Goal: Check status: Check status

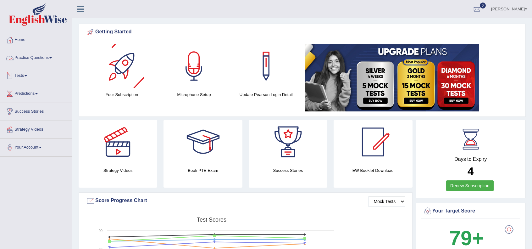
click at [33, 58] on link "Practice Questions" at bounding box center [36, 57] width 72 height 16
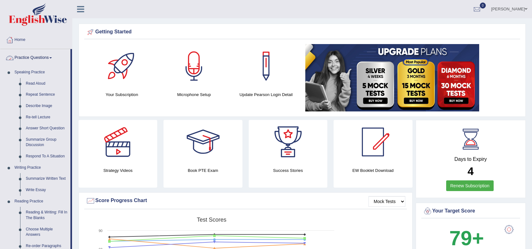
click at [33, 58] on link "Practice Questions" at bounding box center [35, 57] width 70 height 16
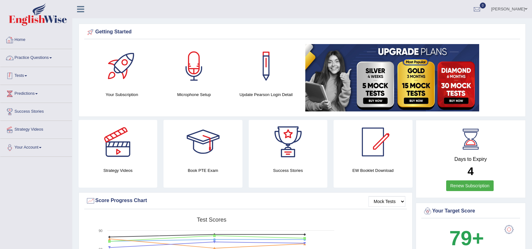
click at [26, 79] on link "Tests" at bounding box center [36, 75] width 72 height 16
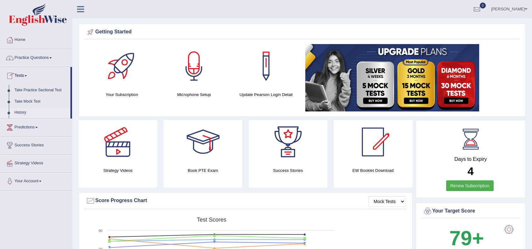
click at [25, 112] on link "History" at bounding box center [41, 112] width 59 height 11
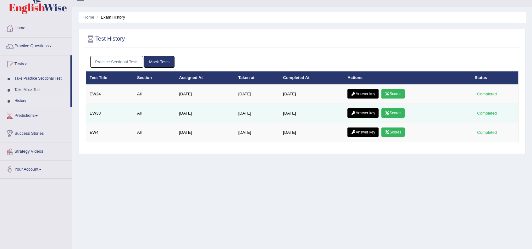
scroll to position [21, 0]
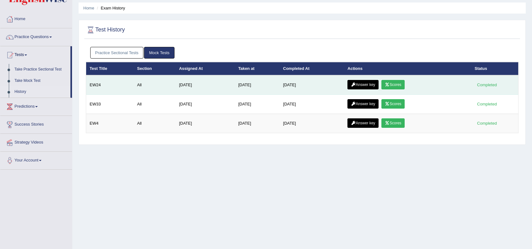
drag, startPoint x: 245, startPoint y: 85, endPoint x: 263, endPoint y: 85, distance: 18.3
click at [263, 85] on td "Aug 31, 2025" at bounding box center [257, 85] width 45 height 20
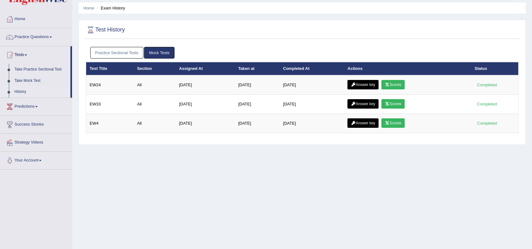
click at [312, 172] on div "Home Exam History Test History Practice Sectional Tests Mock Tests Test Title S…" at bounding box center [302, 136] width 460 height 315
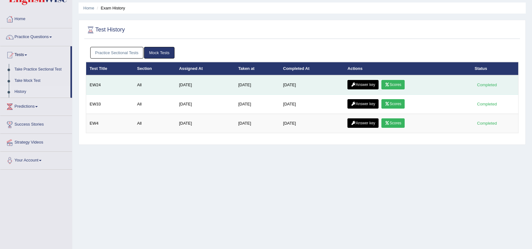
click at [403, 82] on link "Scores" at bounding box center [393, 84] width 23 height 9
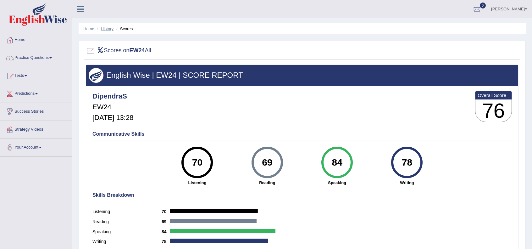
click at [108, 28] on link "History" at bounding box center [107, 28] width 13 height 5
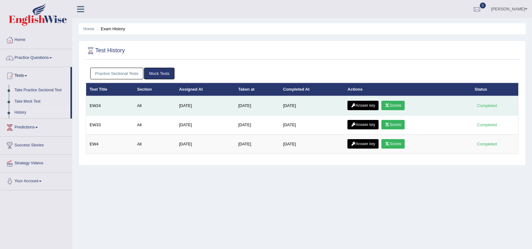
click at [356, 104] on icon at bounding box center [353, 106] width 5 height 4
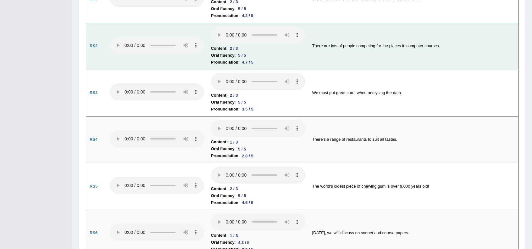
scroll to position [440, 0]
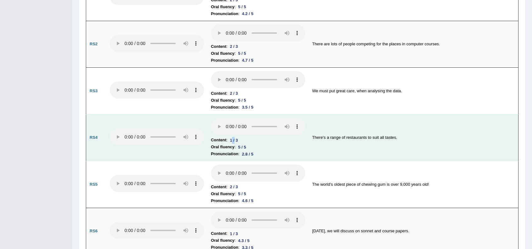
click at [236, 138] on div "1 / 3" at bounding box center [233, 140] width 13 height 7
click at [240, 144] on div "5 / 5" at bounding box center [242, 147] width 13 height 7
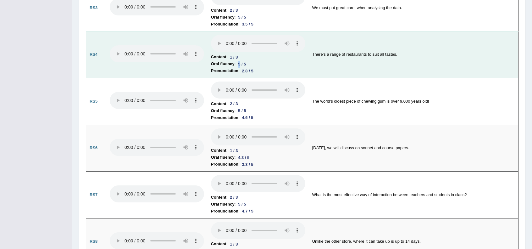
scroll to position [524, 0]
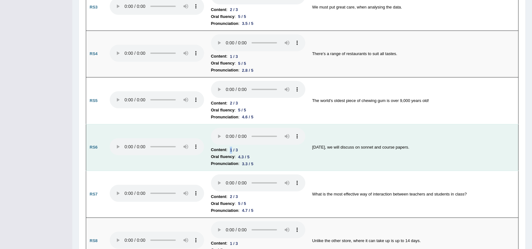
drag, startPoint x: 226, startPoint y: 146, endPoint x: 232, endPoint y: 146, distance: 6.0
click at [232, 146] on li "Content : 1 / 3" at bounding box center [258, 149] width 94 height 7
click at [235, 153] on li "Oral fluency : 4.3 / 5" at bounding box center [258, 156] width 94 height 7
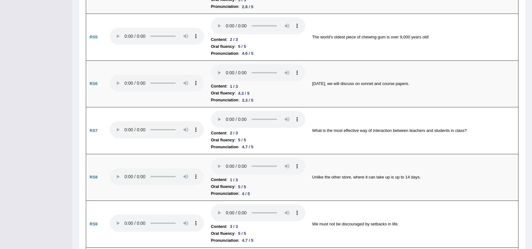
scroll to position [608, 0]
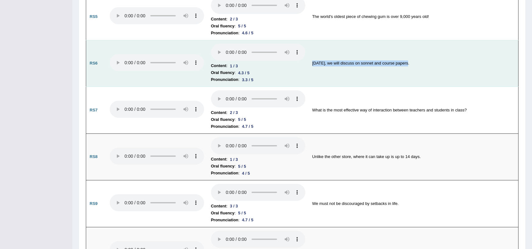
drag, startPoint x: 314, startPoint y: 60, endPoint x: 399, endPoint y: 70, distance: 85.2
click at [407, 59] on td "Today, we will discuss on sonnet and course papers." at bounding box center [414, 63] width 210 height 47
click at [379, 73] on td "Today, we will discuss on sonnet and course papers." at bounding box center [414, 63] width 210 height 47
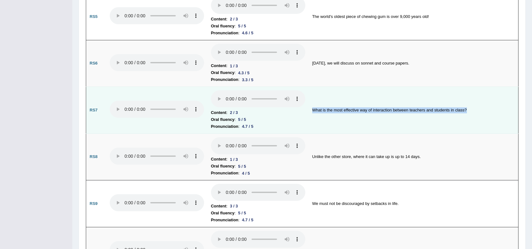
drag, startPoint x: 313, startPoint y: 107, endPoint x: 475, endPoint y: 108, distance: 161.4
click at [475, 108] on td "What is the most effective way of interaction between teachers and students in …" at bounding box center [414, 110] width 210 height 47
click at [412, 119] on td "What is the most effective way of interaction between teachers and students in …" at bounding box center [414, 110] width 210 height 47
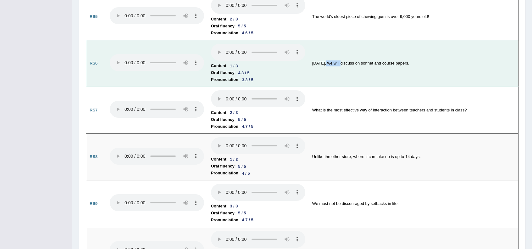
drag, startPoint x: 325, startPoint y: 58, endPoint x: 339, endPoint y: 58, distance: 14.5
click at [339, 58] on td "Today, we will discuss on sonnet and course papers." at bounding box center [414, 63] width 210 height 47
click at [359, 73] on td "Today, we will discuss on sonnet and course papers." at bounding box center [414, 63] width 210 height 47
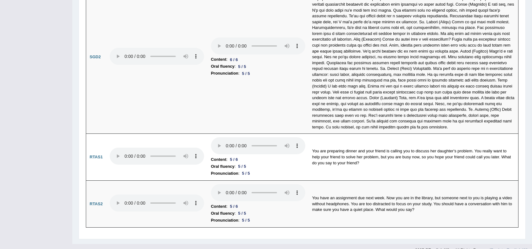
scroll to position [2071, 0]
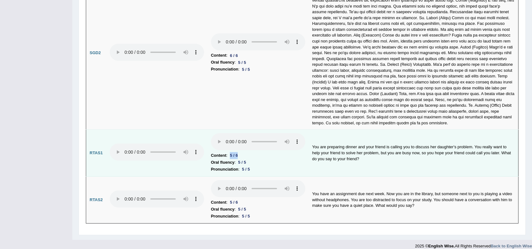
drag, startPoint x: 231, startPoint y: 149, endPoint x: 244, endPoint y: 151, distance: 13.0
click at [244, 152] on li "Content : 5 / 6" at bounding box center [258, 155] width 94 height 7
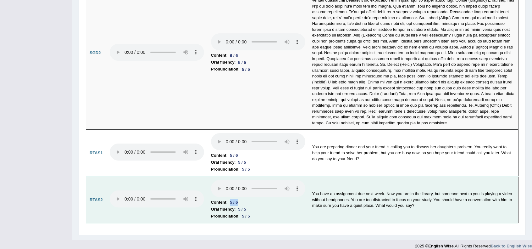
drag, startPoint x: 229, startPoint y: 195, endPoint x: 238, endPoint y: 197, distance: 8.8
click at [238, 199] on div "5 / 6" at bounding box center [233, 202] width 13 height 7
click at [283, 214] on td "Content : 5 / 6 Oral fluency : 5 / 5 Pronunciation : 5 / 5" at bounding box center [258, 199] width 101 height 47
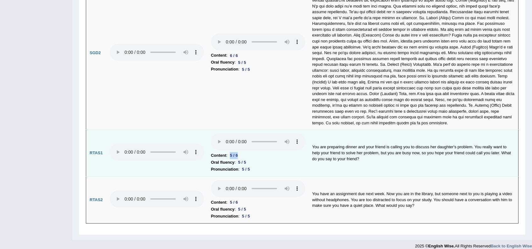
drag, startPoint x: 230, startPoint y: 147, endPoint x: 242, endPoint y: 150, distance: 11.8
click at [242, 152] on li "Content : 5 / 6" at bounding box center [258, 155] width 94 height 7
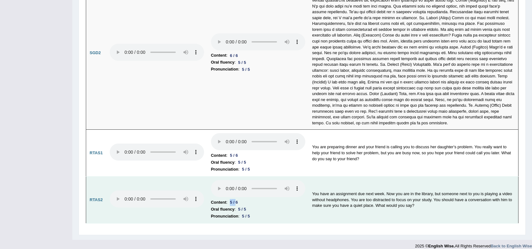
drag, startPoint x: 231, startPoint y: 195, endPoint x: 237, endPoint y: 196, distance: 6.3
click at [237, 199] on div "5 / 6" at bounding box center [233, 202] width 13 height 7
click at [253, 206] on li "Oral fluency : 5 / 5" at bounding box center [258, 209] width 94 height 7
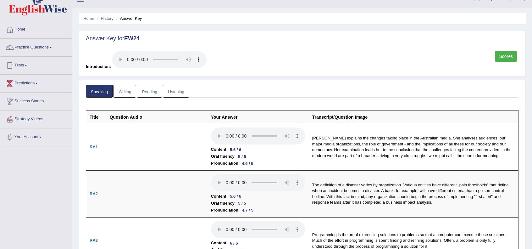
scroll to position [0, 0]
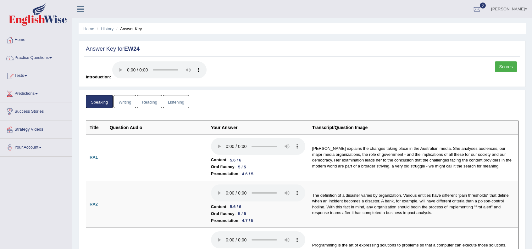
click at [130, 104] on link "Writing" at bounding box center [125, 101] width 23 height 13
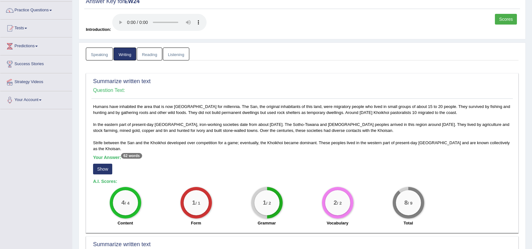
scroll to position [63, 0]
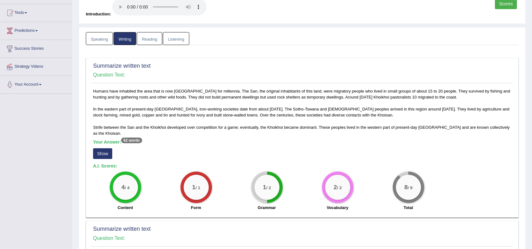
click at [107, 151] on button "Show" at bounding box center [102, 153] width 19 height 11
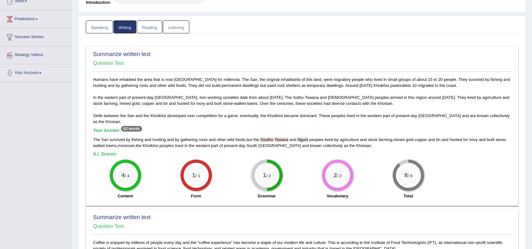
scroll to position [84, 0]
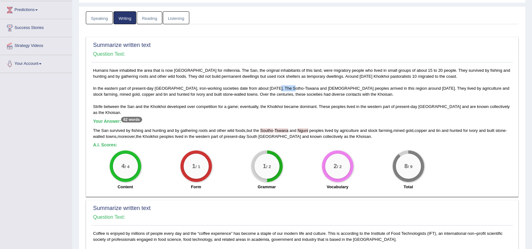
drag, startPoint x: 272, startPoint y: 86, endPoint x: 284, endPoint y: 90, distance: 13.4
click at [285, 87] on div "Humans have inhabited the area that is now South Africa for millennia. The San,…" at bounding box center [303, 130] width 422 height 126
click at [285, 112] on div "Humans have inhabited the area that is now South Africa for millennia. The San,…" at bounding box center [303, 130] width 422 height 126
drag, startPoint x: 273, startPoint y: 86, endPoint x: 283, endPoint y: 87, distance: 10.1
click at [283, 87] on div "Humans have inhabited the area that is now South Africa for millennia. The San,…" at bounding box center [303, 130] width 422 height 126
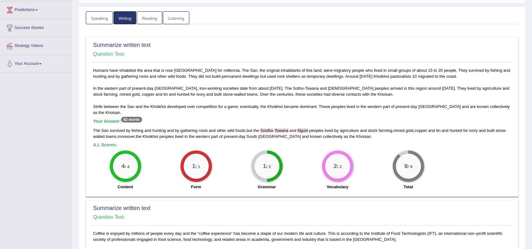
click at [286, 112] on div "Humans have inhabited the area that is now South Africa for millennia. The San,…" at bounding box center [303, 130] width 422 height 126
drag, startPoint x: 298, startPoint y: 129, endPoint x: 309, endPoint y: 129, distance: 11.3
click at [309, 129] on div "The San survived by fishing and hunting and by gathering roots and other wild f…" at bounding box center [302, 133] width 418 height 12
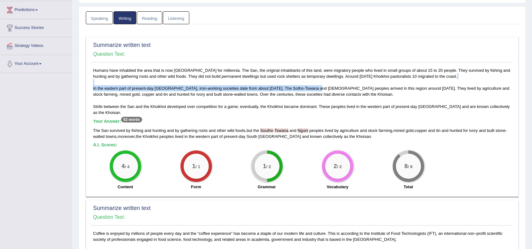
drag, startPoint x: 306, startPoint y: 84, endPoint x: 314, endPoint y: 86, distance: 8.5
click at [314, 86] on div "Humans have inhabited the area that is now South Africa for millennia. The San,…" at bounding box center [303, 130] width 422 height 126
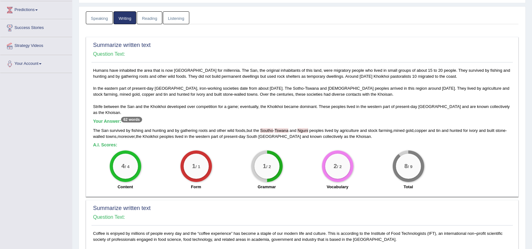
click at [315, 98] on div "Humans have inhabited the area that is now South Africa for millennia. The San,…" at bounding box center [303, 130] width 422 height 126
drag, startPoint x: 308, startPoint y: 87, endPoint x: 318, endPoint y: 89, distance: 9.6
click at [318, 89] on div "Humans have inhabited the area that is now South Africa for millennia. The San,…" at bounding box center [303, 130] width 422 height 126
click at [315, 111] on div "Humans have inhabited the area that is now South Africa for millennia. The San,…" at bounding box center [303, 130] width 422 height 126
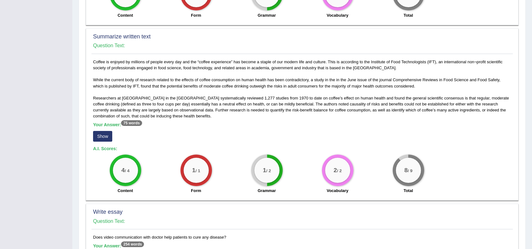
scroll to position [252, 0]
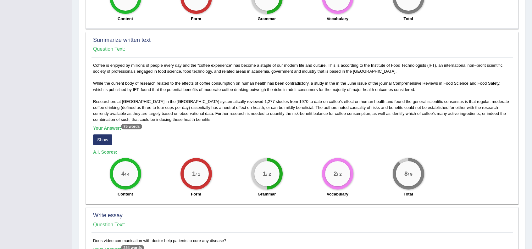
click at [107, 137] on button "Show" at bounding box center [102, 139] width 19 height 11
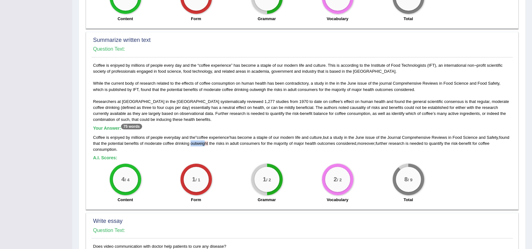
drag, startPoint x: 205, startPoint y: 141, endPoint x: 217, endPoint y: 142, distance: 11.7
click at [208, 142] on span "outweight" at bounding box center [200, 143] width 18 height 5
click at [304, 143] on span "major" at bounding box center [299, 143] width 10 height 5
drag, startPoint x: 322, startPoint y: 65, endPoint x: 343, endPoint y: 64, distance: 20.8
click at [343, 64] on div "Coffee is enjoyed by millions of people every day and the “coffee experience” h…" at bounding box center [303, 134] width 422 height 144
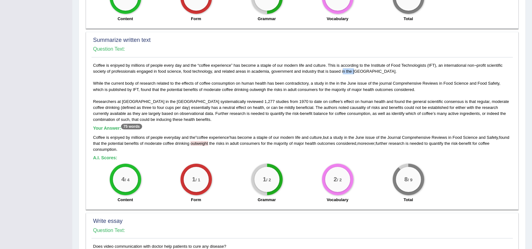
drag, startPoint x: 324, startPoint y: 71, endPoint x: 336, endPoint y: 70, distance: 11.4
click at [336, 70] on div "Coffee is enjoyed by millions of people every day and the “coffee experience” h…" at bounding box center [303, 134] width 422 height 144
drag, startPoint x: 328, startPoint y: 64, endPoint x: 338, endPoint y: 65, distance: 10.1
click at [338, 65] on div "Coffee is enjoyed by millions of people every day and the “coffee experience” h…" at bounding box center [303, 134] width 422 height 144
drag, startPoint x: 287, startPoint y: 63, endPoint x: 296, endPoint y: 64, distance: 9.5
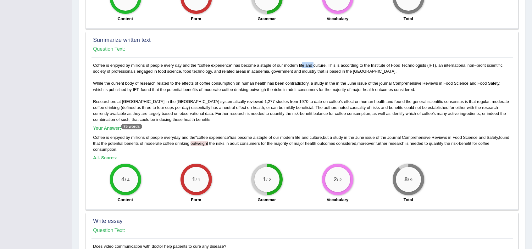
click at [296, 63] on div "Coffee is enjoyed by millions of people every day and the “coffee experience” h…" at bounding box center [303, 134] width 422 height 144
click at [286, 65] on div "Coffee is enjoyed by millions of people every day and the “coffee experience” h…" at bounding box center [303, 134] width 422 height 144
drag, startPoint x: 280, startPoint y: 136, endPoint x: 291, endPoint y: 136, distance: 11.3
click at [291, 136] on div "Coffee is enjoyed by millions of people everyday and the " coffee experience ' …" at bounding box center [302, 143] width 418 height 18
click at [306, 124] on div "Coffee is enjoyed by millions of people every day and the “coffee experience” h…" at bounding box center [303, 134] width 422 height 144
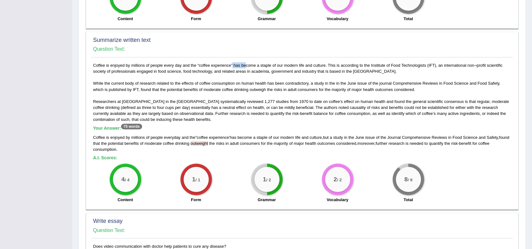
drag, startPoint x: 213, startPoint y: 64, endPoint x: 223, endPoint y: 64, distance: 10.4
click at [223, 64] on div "Coffee is enjoyed by millions of people every day and the “coffee experience” h…" at bounding box center [303, 134] width 422 height 144
click at [258, 88] on div "Coffee is enjoyed by millions of people every day and the “coffee experience” h…" at bounding box center [303, 134] width 422 height 144
drag, startPoint x: 289, startPoint y: 66, endPoint x: 315, endPoint y: 65, distance: 25.8
click at [315, 65] on div "Coffee is enjoyed by millions of people every day and the “coffee experience” h…" at bounding box center [303, 134] width 422 height 144
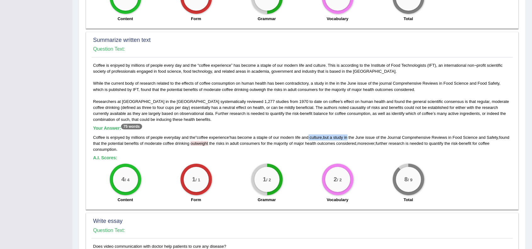
drag, startPoint x: 310, startPoint y: 134, endPoint x: 350, endPoint y: 136, distance: 40.6
click at [350, 136] on div "Coffee is enjoyed by millions of people everyday and the " coffee experience ' …" at bounding box center [302, 143] width 418 height 18
click at [356, 147] on div "Coffee is enjoyed by millions of people everyday and the " coffee experience ' …" at bounding box center [302, 143] width 418 height 18
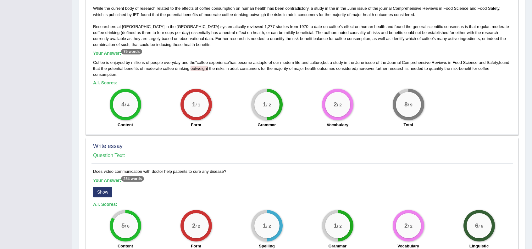
scroll to position [315, 0]
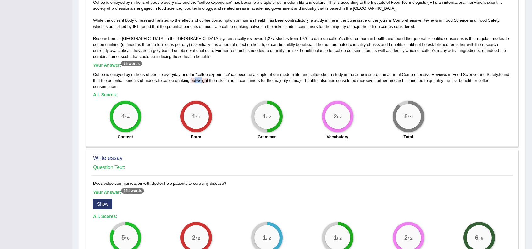
drag, startPoint x: 207, startPoint y: 81, endPoint x: 211, endPoint y: 81, distance: 4.7
click at [208, 81] on span "outweight" at bounding box center [200, 80] width 18 height 5
click at [220, 98] on div "Coffee is enjoyed by millions of people every day and the “coffee experience” h…" at bounding box center [303, 71] width 422 height 144
drag, startPoint x: 215, startPoint y: 79, endPoint x: 220, endPoint y: 80, distance: 5.4
click at [220, 80] on div "Coffee is enjoyed by millions of people everyday and the " coffee experience ' …" at bounding box center [302, 80] width 418 height 18
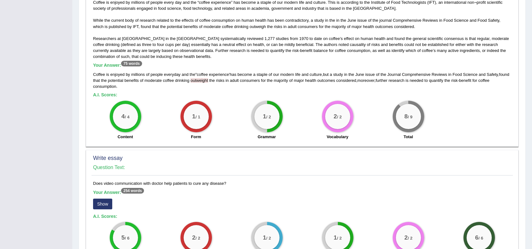
click at [222, 91] on div "Coffee is enjoyed by millions of people every day and the “coffee experience” h…" at bounding box center [303, 71] width 422 height 144
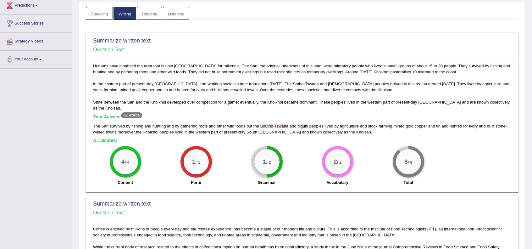
scroll to position [84, 0]
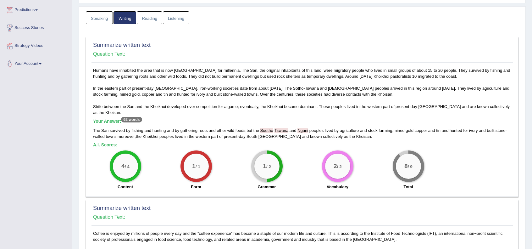
click at [267, 129] on span "Southo" at bounding box center [267, 130] width 13 height 5
click at [266, 128] on span "Southo" at bounding box center [267, 130] width 13 height 5
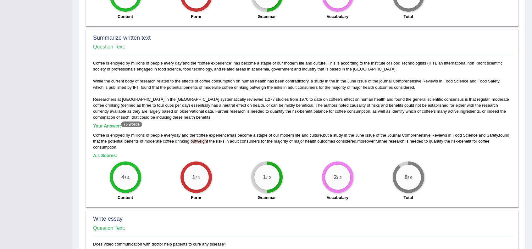
scroll to position [272, 0]
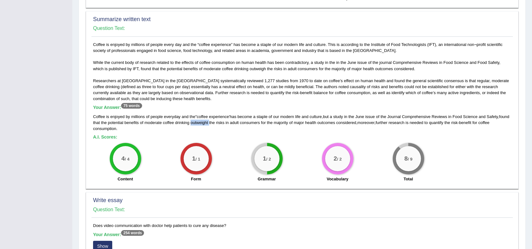
drag, startPoint x: 202, startPoint y: 122, endPoint x: 220, endPoint y: 122, distance: 18.3
click at [220, 122] on div "Coffee is enjoyed by millions of people everyday and the " coffee experience ' …" at bounding box center [302, 123] width 418 height 18
click at [219, 131] on div "Coffee is enjoyed by millions of people every day and the “coffee experience” h…" at bounding box center [303, 114] width 422 height 144
drag, startPoint x: 199, startPoint y: 122, endPoint x: 211, endPoint y: 124, distance: 13.0
click at [211, 124] on div "Coffee is enjoyed by millions of people everyday and the " coffee experience ' …" at bounding box center [302, 123] width 418 height 18
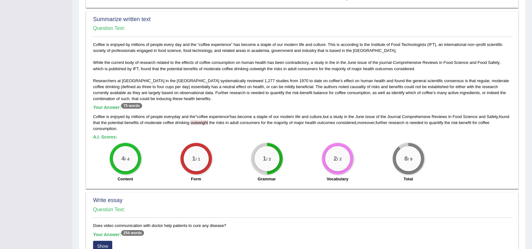
click at [216, 125] on div "Coffee is enjoyed by millions of people everyday and the " coffee experience ' …" at bounding box center [302, 123] width 418 height 18
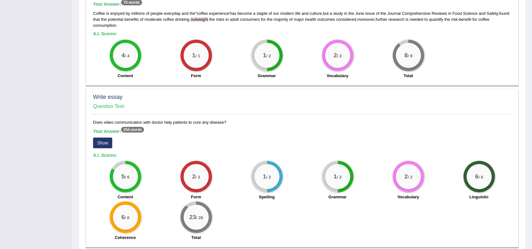
scroll to position [378, 0]
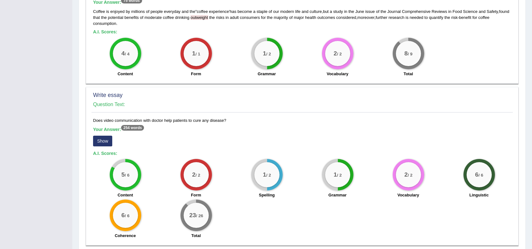
click at [104, 141] on button "Show" at bounding box center [102, 141] width 19 height 11
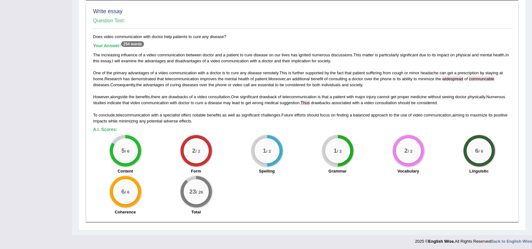
scroll to position [461, 0]
drag, startPoint x: 301, startPoint y: 103, endPoint x: 310, endPoint y: 105, distance: 8.3
click at [310, 104] on div "The increasing influence of a video communication between doctor and a patient …" at bounding box center [302, 88] width 418 height 72
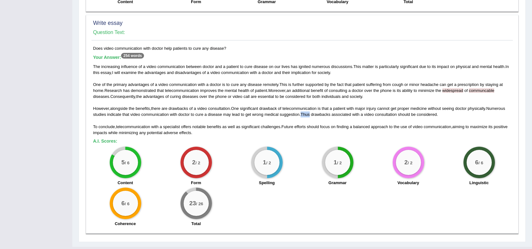
scroll to position [440, 0]
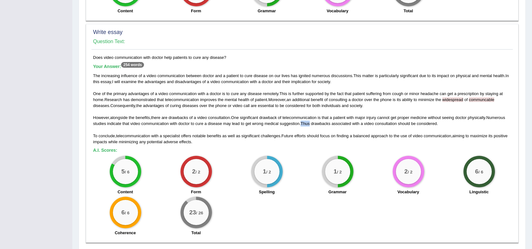
click at [293, 151] on h5 "A.I. Scores:" at bounding box center [302, 150] width 418 height 5
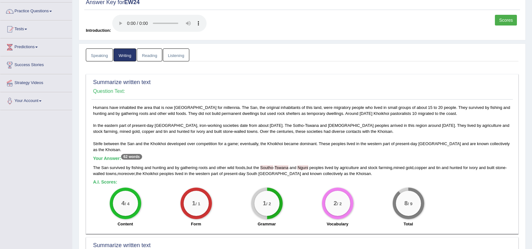
scroll to position [0, 0]
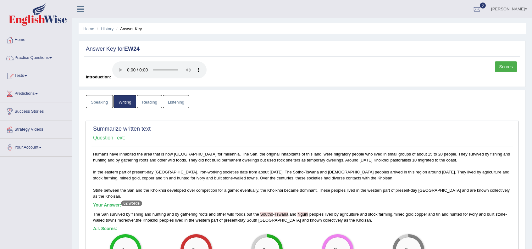
click at [154, 103] on link "Reading" at bounding box center [149, 101] width 25 height 13
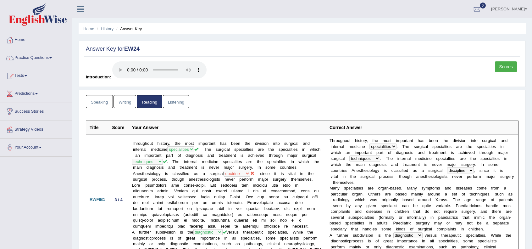
click at [120, 104] on link "Writing" at bounding box center [125, 101] width 23 height 13
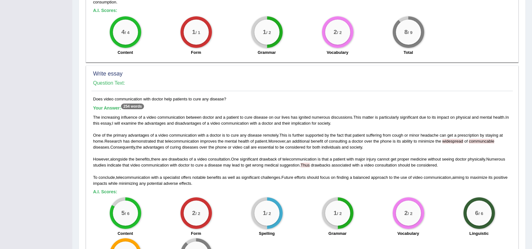
scroll to position [462, 0]
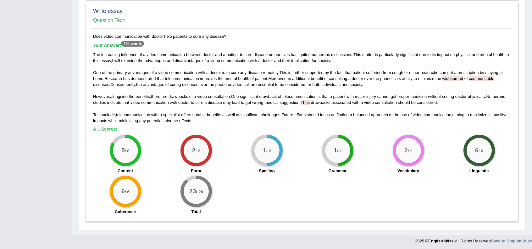
drag, startPoint x: 211, startPoint y: 92, endPoint x: 229, endPoint y: 91, distance: 18.3
click at [229, 91] on div "The increasing influence of a video communication between doctor and a patient …" at bounding box center [302, 88] width 418 height 72
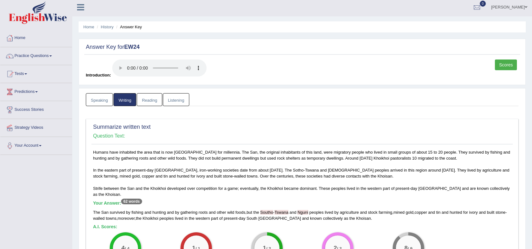
scroll to position [0, 0]
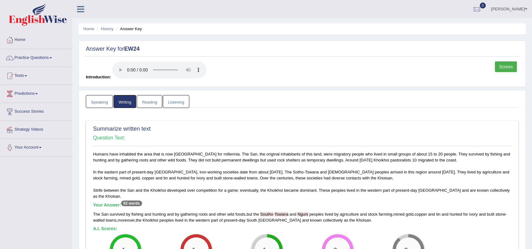
click at [150, 103] on link "Reading" at bounding box center [149, 101] width 25 height 13
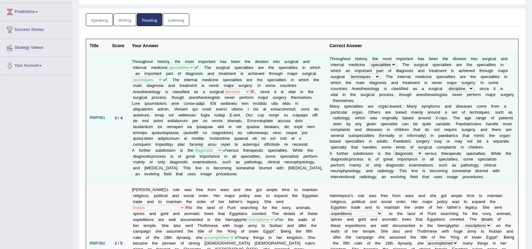
scroll to position [84, 0]
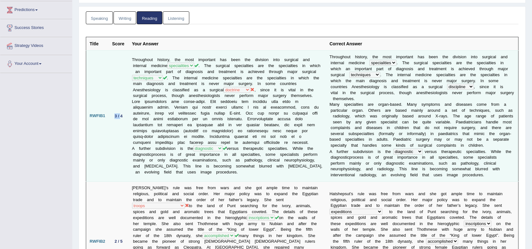
click at [122, 115] on div "3 / 4" at bounding box center [118, 116] width 13 height 7
click at [124, 128] on td "3 / 4" at bounding box center [119, 115] width 20 height 131
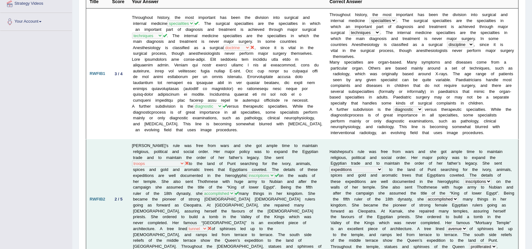
click at [115, 190] on td "2 / 5" at bounding box center [119, 199] width 20 height 120
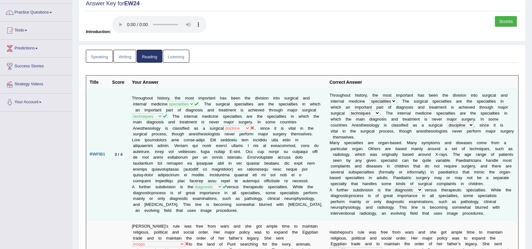
scroll to position [0, 0]
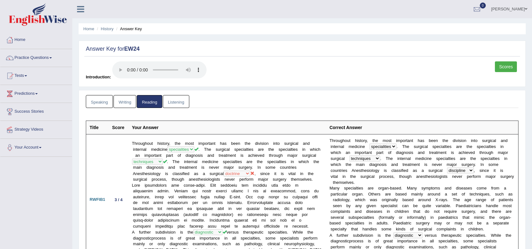
click at [245, 78] on div "Scores Introduction:" at bounding box center [302, 72] width 436 height 22
click at [177, 100] on link "Listening" at bounding box center [176, 101] width 26 height 13
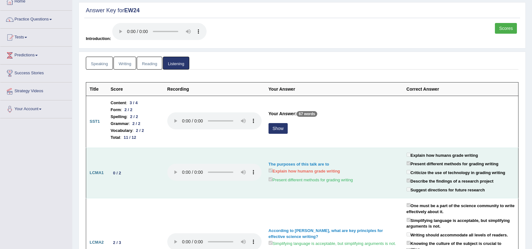
scroll to position [42, 0]
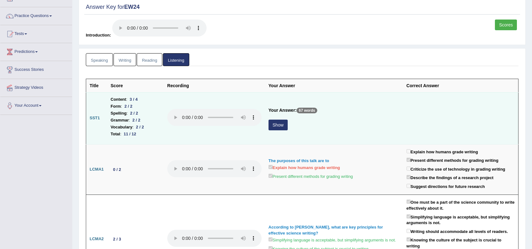
click at [277, 124] on button "Show" at bounding box center [278, 125] width 19 height 11
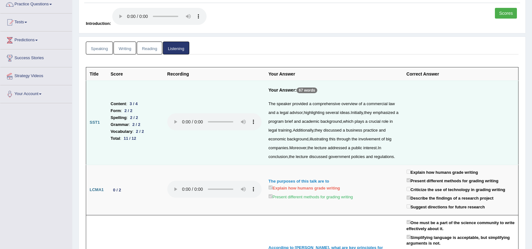
scroll to position [63, 0]
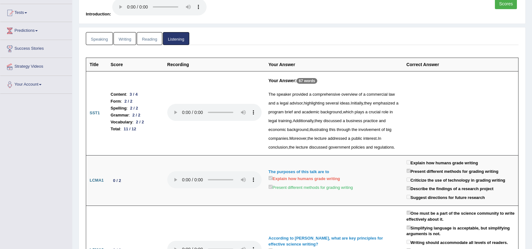
click at [393, 33] on ul "Speaking Writing Reading Listening" at bounding box center [302, 38] width 433 height 13
click at [143, 39] on link "Reading" at bounding box center [149, 38] width 25 height 13
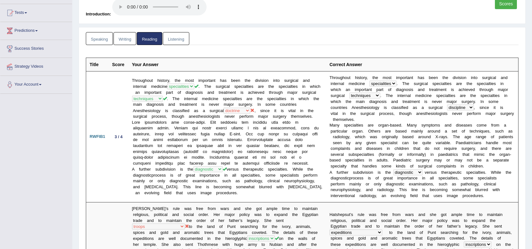
click at [125, 38] on link "Writing" at bounding box center [125, 38] width 23 height 13
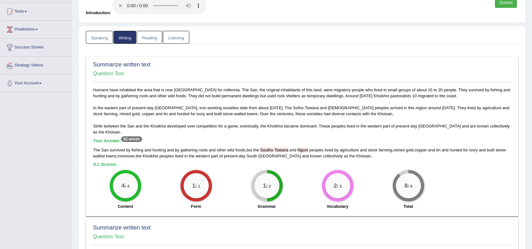
scroll to position [0, 0]
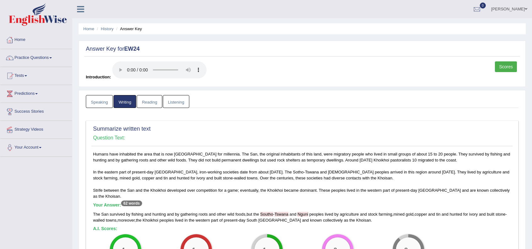
click at [107, 100] on link "Speaking" at bounding box center [99, 101] width 27 height 13
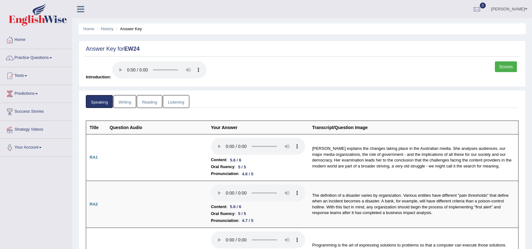
click at [174, 104] on link "Listening" at bounding box center [176, 101] width 26 height 13
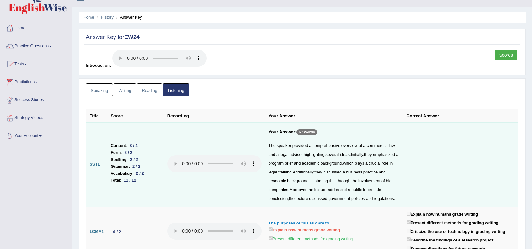
scroll to position [21, 0]
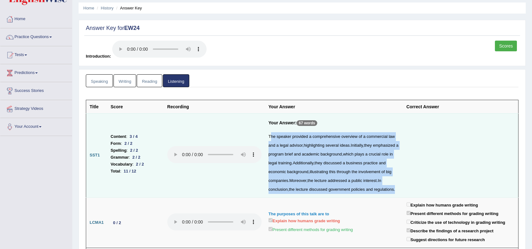
drag, startPoint x: 335, startPoint y: 197, endPoint x: 270, endPoint y: 136, distance: 89.5
click at [270, 136] on div "The speaker provided a comprehensive overview of a commercial law and a legal a…" at bounding box center [334, 163] width 131 height 62
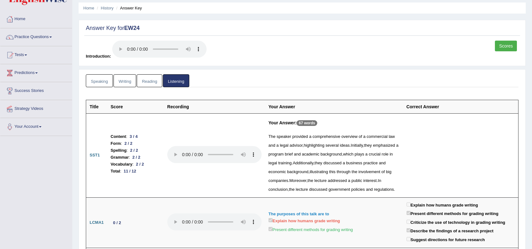
click at [301, 58] on div "Scores Introduction:" at bounding box center [302, 52] width 436 height 22
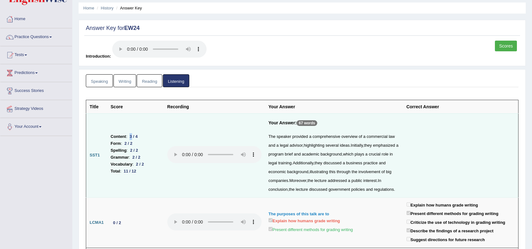
drag, startPoint x: 129, startPoint y: 139, endPoint x: 133, endPoint y: 140, distance: 3.8
click at [133, 140] on div "3 / 4" at bounding box center [133, 136] width 13 height 7
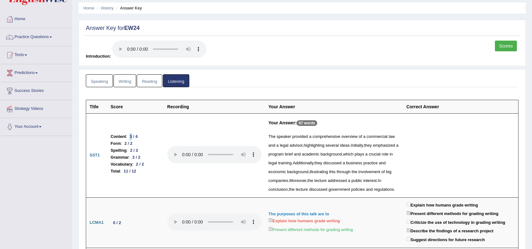
click at [254, 56] on div "Scores Introduction:" at bounding box center [302, 52] width 436 height 22
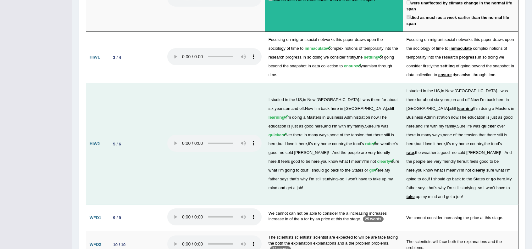
scroll to position [1046, 0]
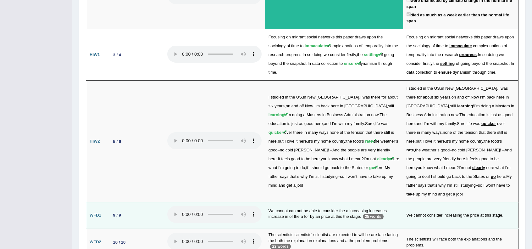
click at [147, 202] on td "9 / 9" at bounding box center [135, 215] width 57 height 26
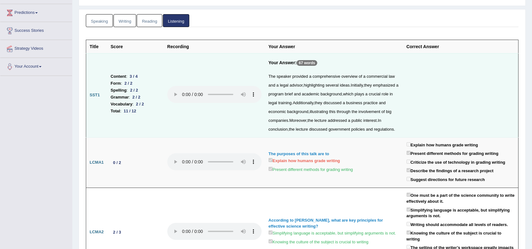
scroll to position [0, 0]
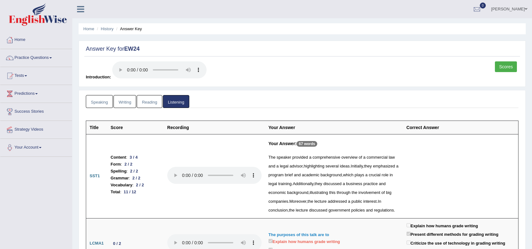
click at [153, 104] on link "Reading" at bounding box center [149, 101] width 25 height 13
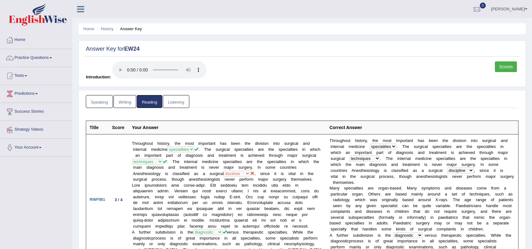
click at [101, 100] on link "Speaking" at bounding box center [99, 101] width 27 height 13
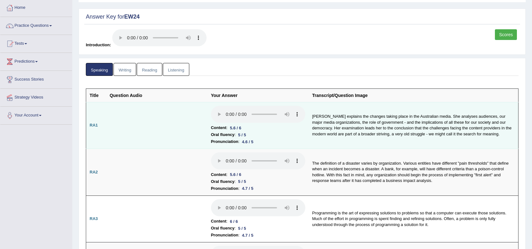
scroll to position [42, 0]
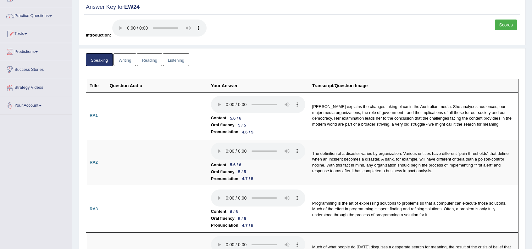
click at [126, 61] on link "Writing" at bounding box center [125, 59] width 23 height 13
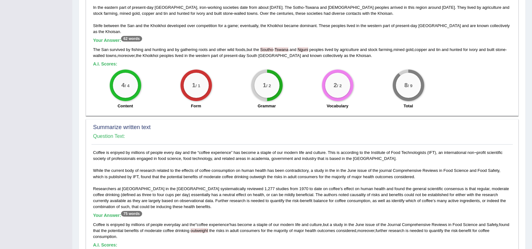
scroll to position [0, 0]
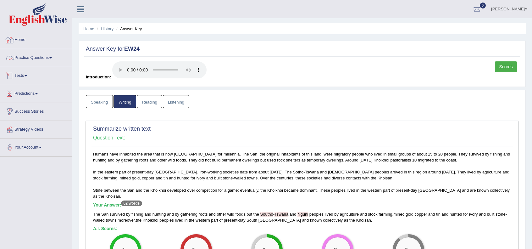
click at [27, 93] on link "Predictions" at bounding box center [36, 93] width 72 height 16
click at [27, 106] on link "Latest Predictions" at bounding box center [41, 108] width 59 height 11
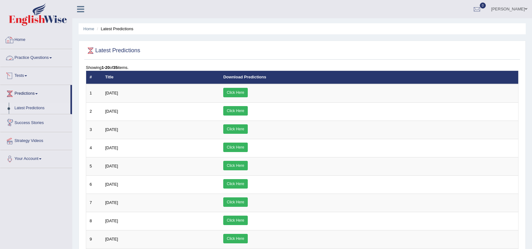
click at [25, 41] on link "Home" at bounding box center [36, 39] width 72 height 16
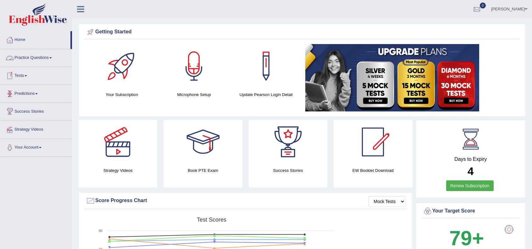
click at [29, 60] on link "Practice Questions" at bounding box center [36, 57] width 72 height 16
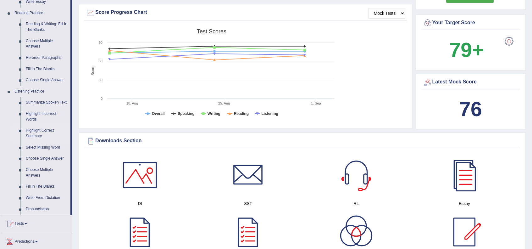
scroll to position [189, 0]
click at [294, 7] on div "Score Progress Chart" at bounding box center [246, 11] width 320 height 9
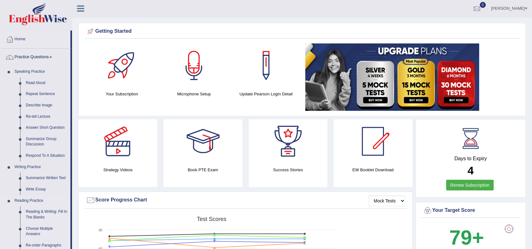
scroll to position [0, 0]
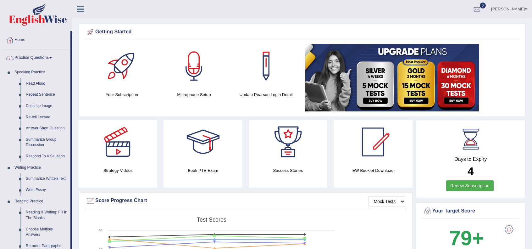
click at [37, 33] on link "Home" at bounding box center [35, 39] width 70 height 16
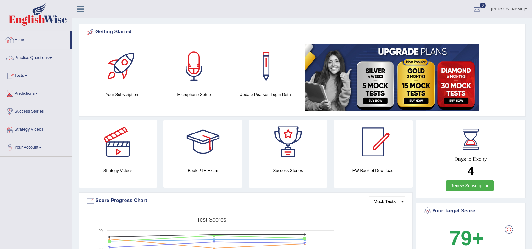
click at [23, 39] on link "Home" at bounding box center [35, 39] width 70 height 16
click at [199, 165] on div "Book PTE Exam" at bounding box center [203, 154] width 79 height 68
click at [211, 155] on div at bounding box center [203, 142] width 44 height 44
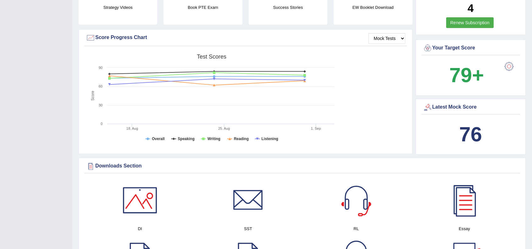
scroll to position [168, 0]
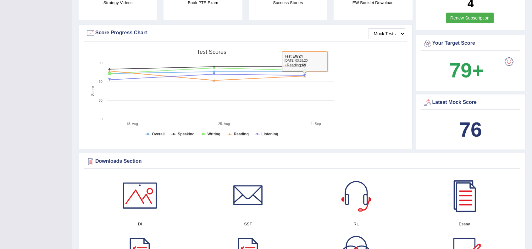
click at [378, 125] on div "Created with Highcharts 7.1.2 Score Test scores Overall Speaking Writing Readin…" at bounding box center [245, 95] width 323 height 99
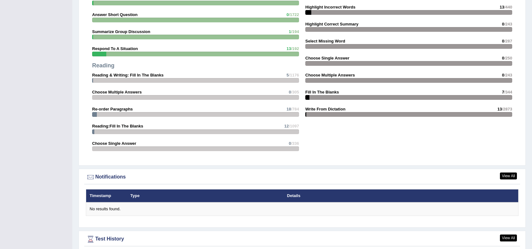
scroll to position [0, 0]
